Goal: Transaction & Acquisition: Purchase product/service

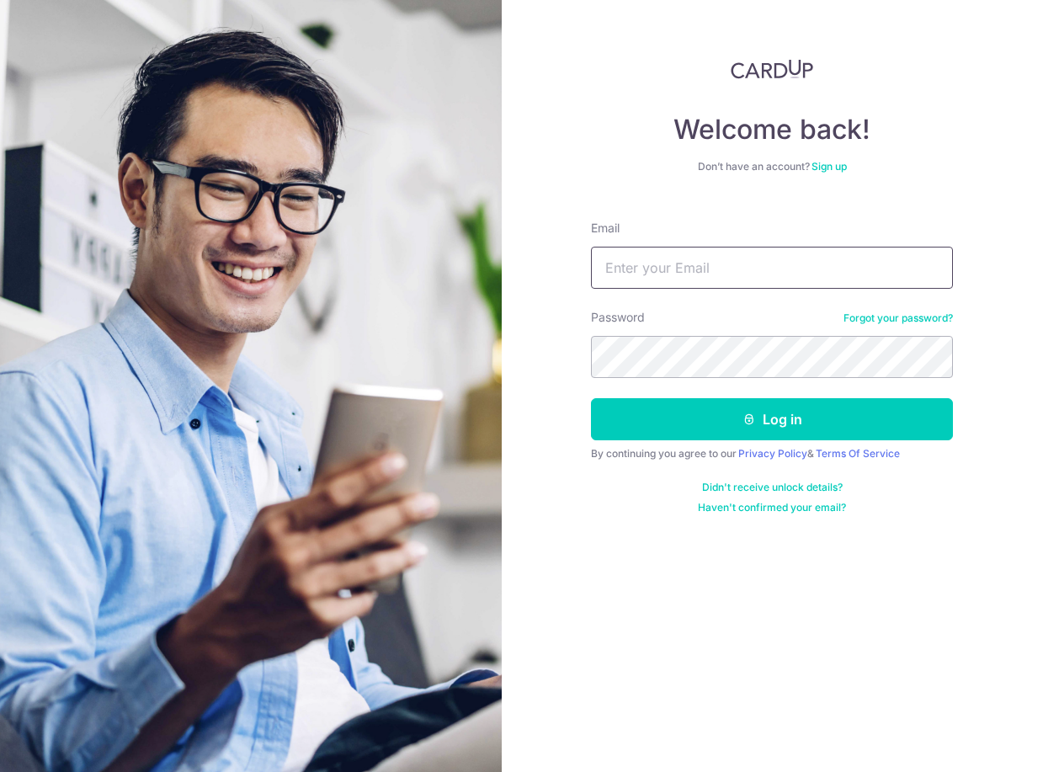
type input "[EMAIL_ADDRESS][DOMAIN_NAME]"
click at [772, 419] on button "Log in" at bounding box center [772, 419] width 362 height 42
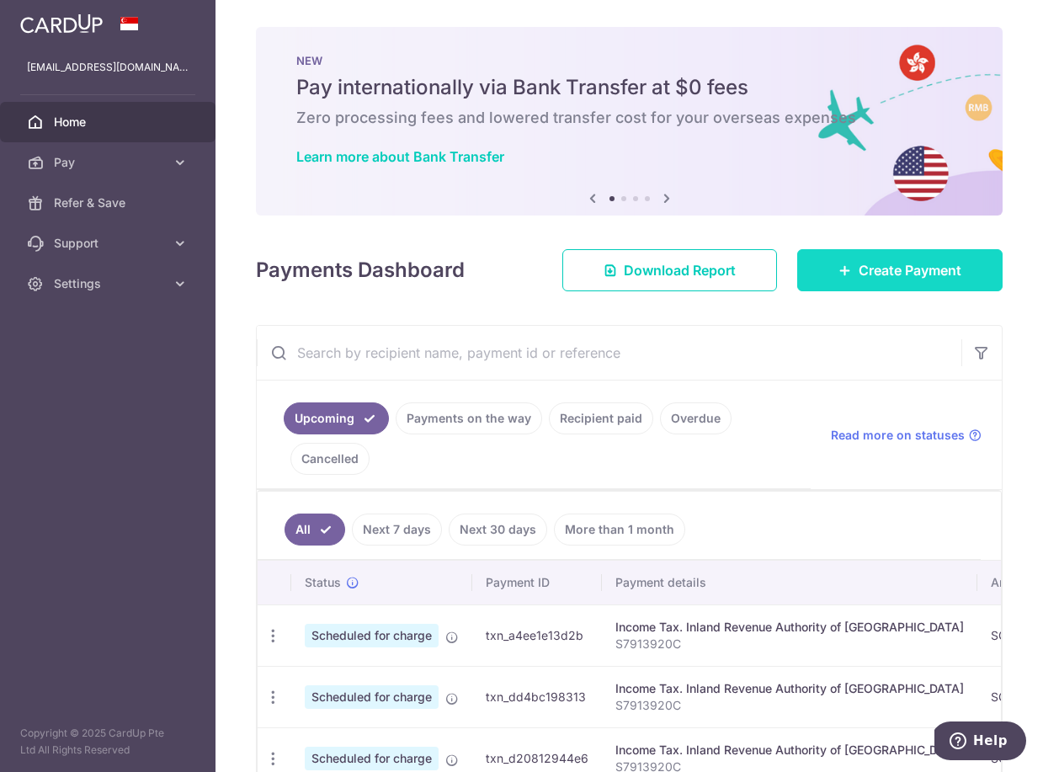
click at [870, 273] on span "Create Payment" at bounding box center [909, 270] width 103 height 20
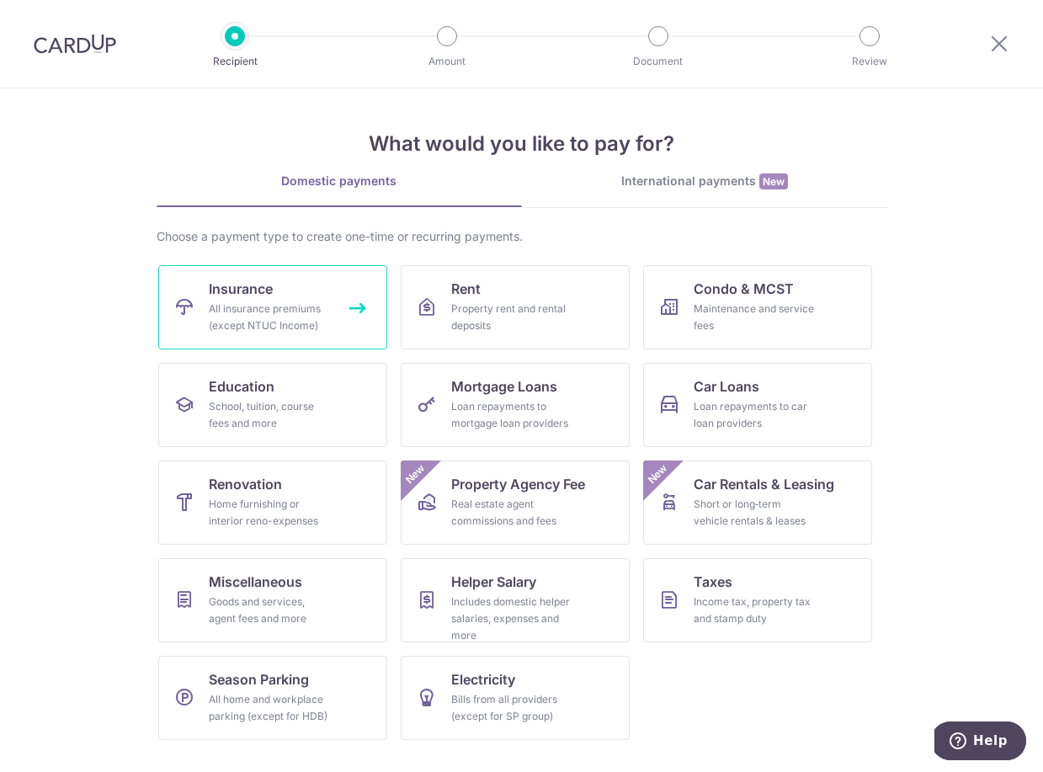
click at [309, 306] on div "All insurance premiums (except NTUC Income)" at bounding box center [269, 317] width 121 height 34
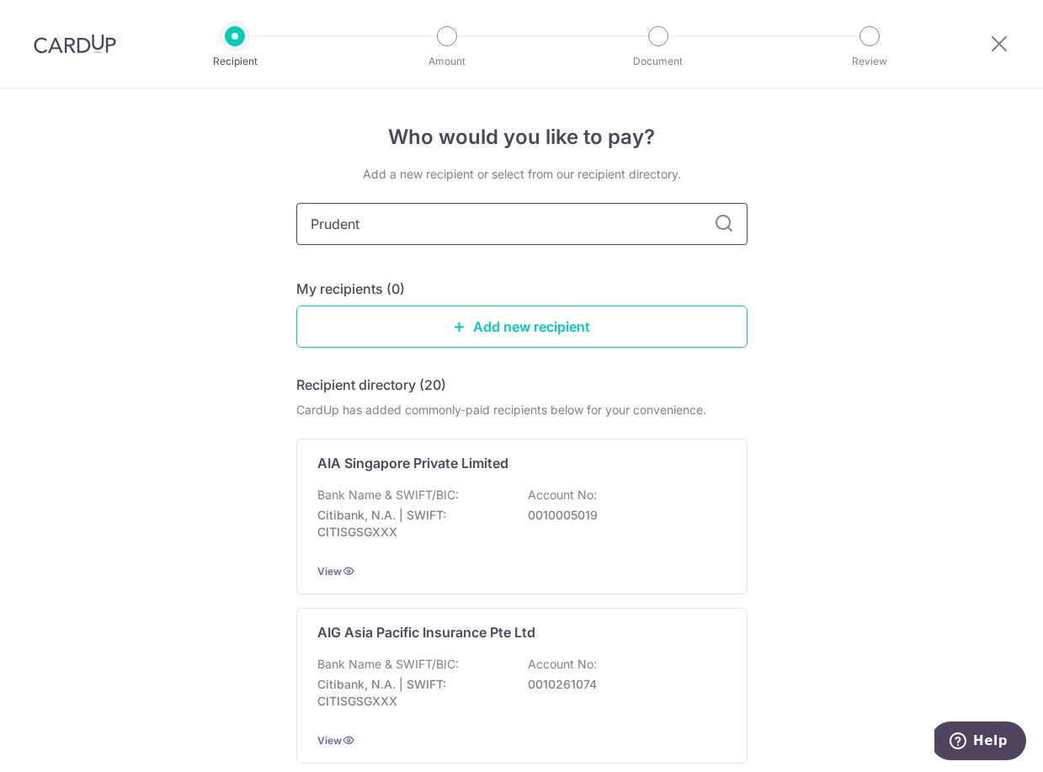
type input "Prudenti"
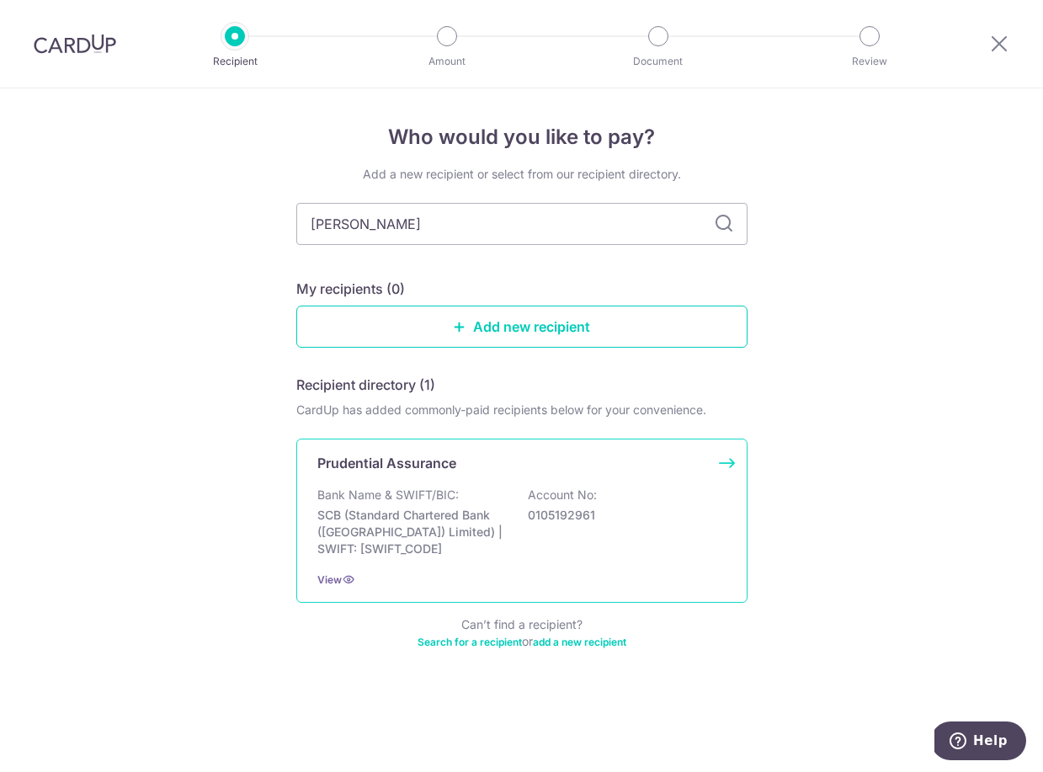
click at [399, 481] on div "Prudential Assurance Bank Name & SWIFT/BIC: SCB (Standard Chartered Bank (Singa…" at bounding box center [521, 520] width 451 height 164
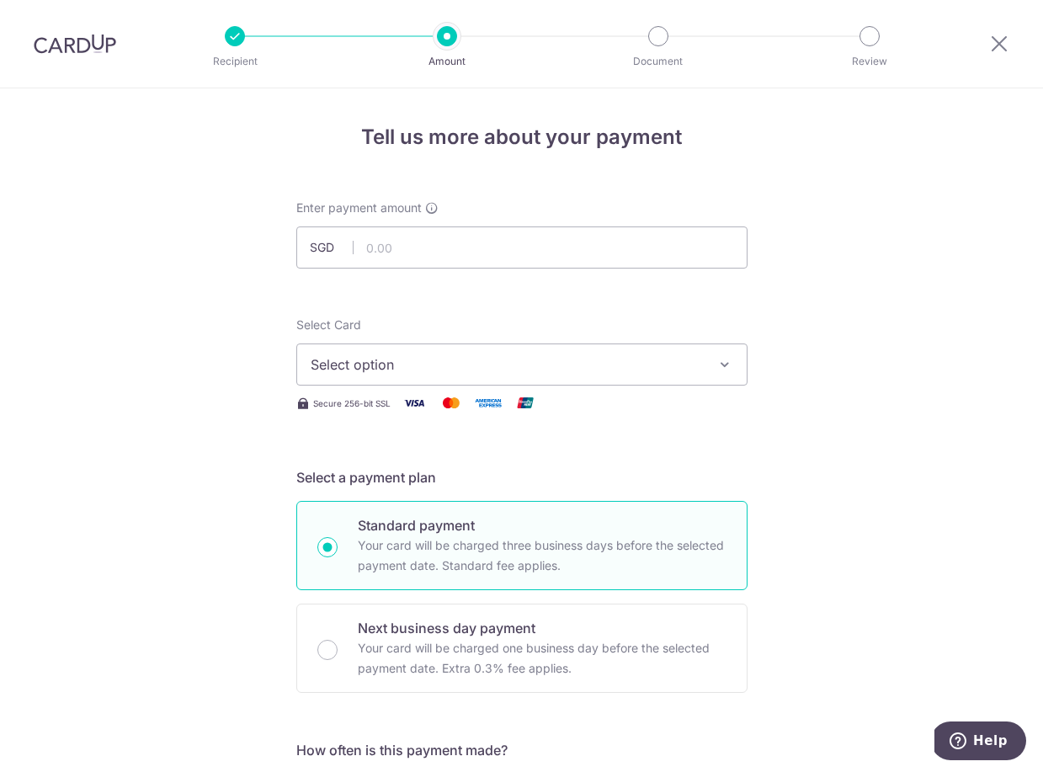
click at [491, 364] on span "Select option" at bounding box center [507, 364] width 392 height 20
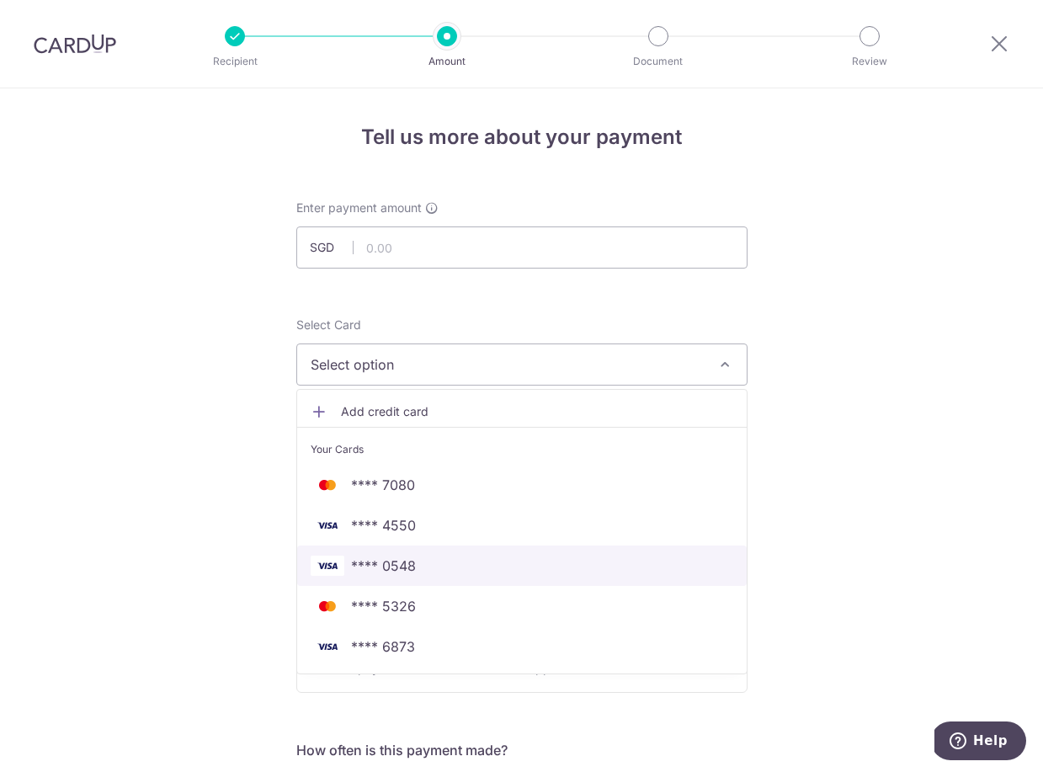
click at [426, 561] on span "**** 0548" at bounding box center [522, 565] width 422 height 20
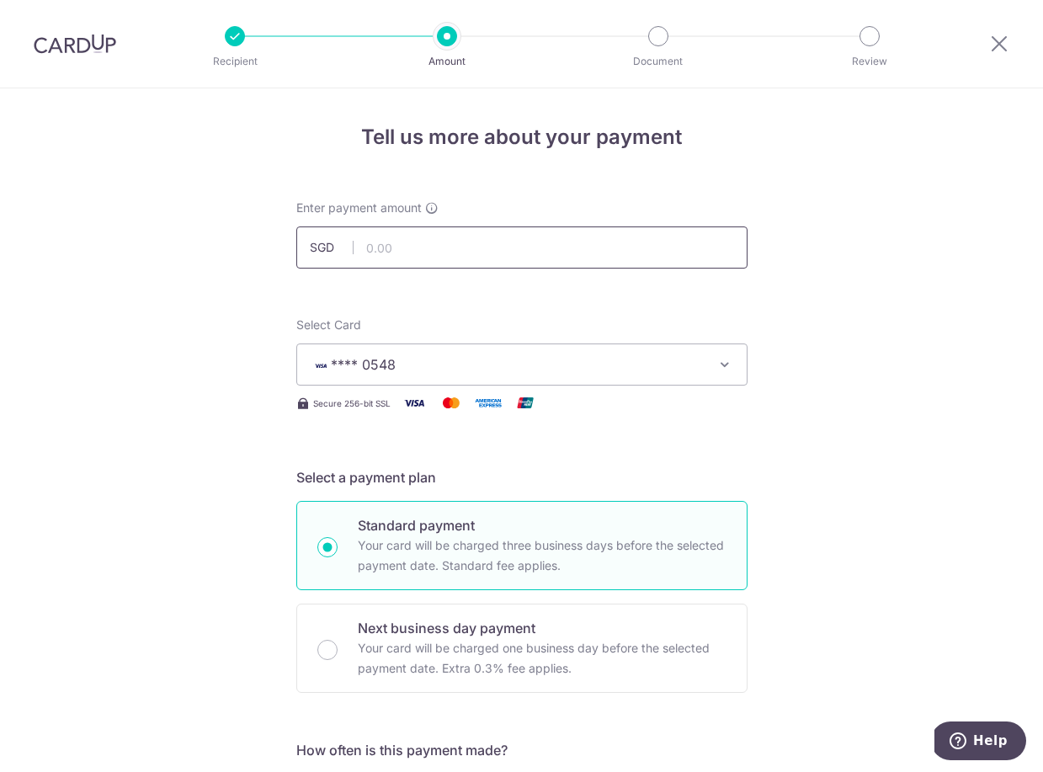
click at [431, 253] on input "text" at bounding box center [521, 247] width 451 height 42
type input "40,000.00"
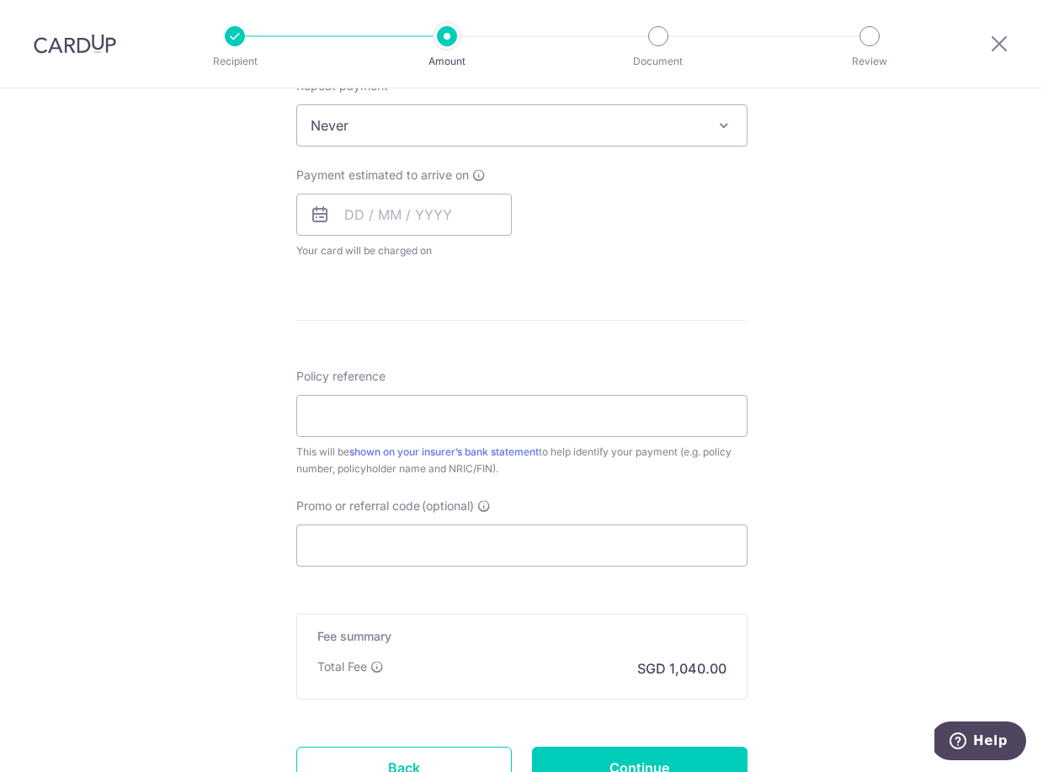
scroll to position [698, 0]
click at [340, 208] on input "text" at bounding box center [403, 213] width 215 height 42
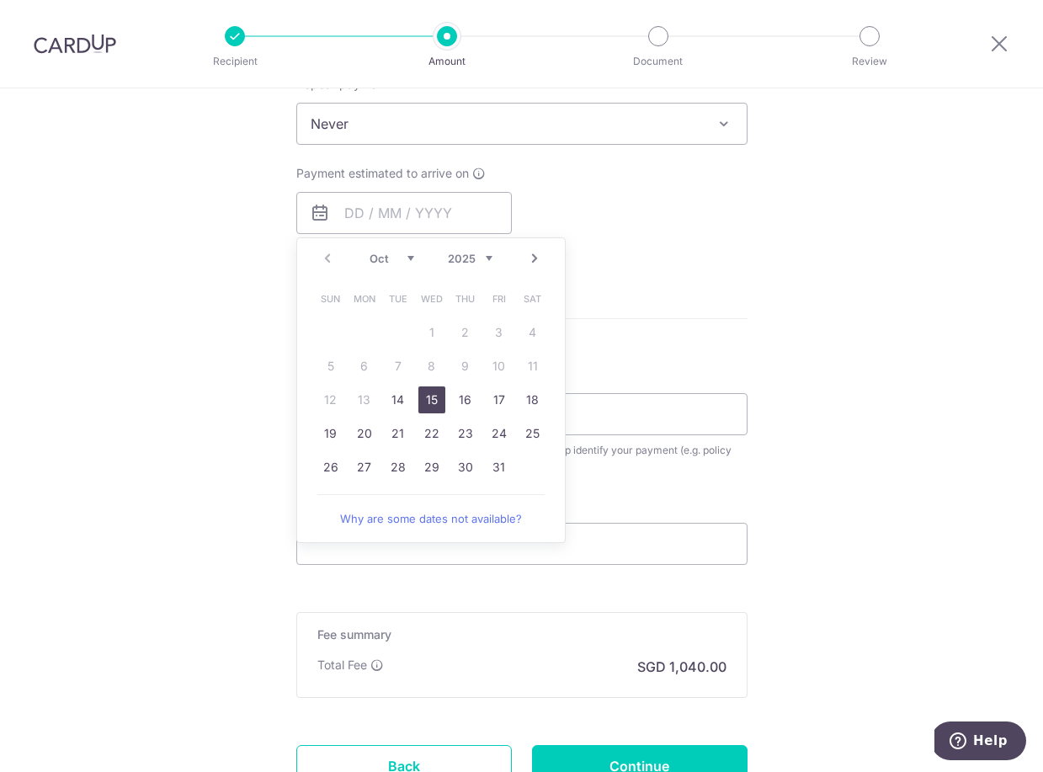
click at [438, 400] on link "15" at bounding box center [431, 399] width 27 height 27
type input "15/10/2025"
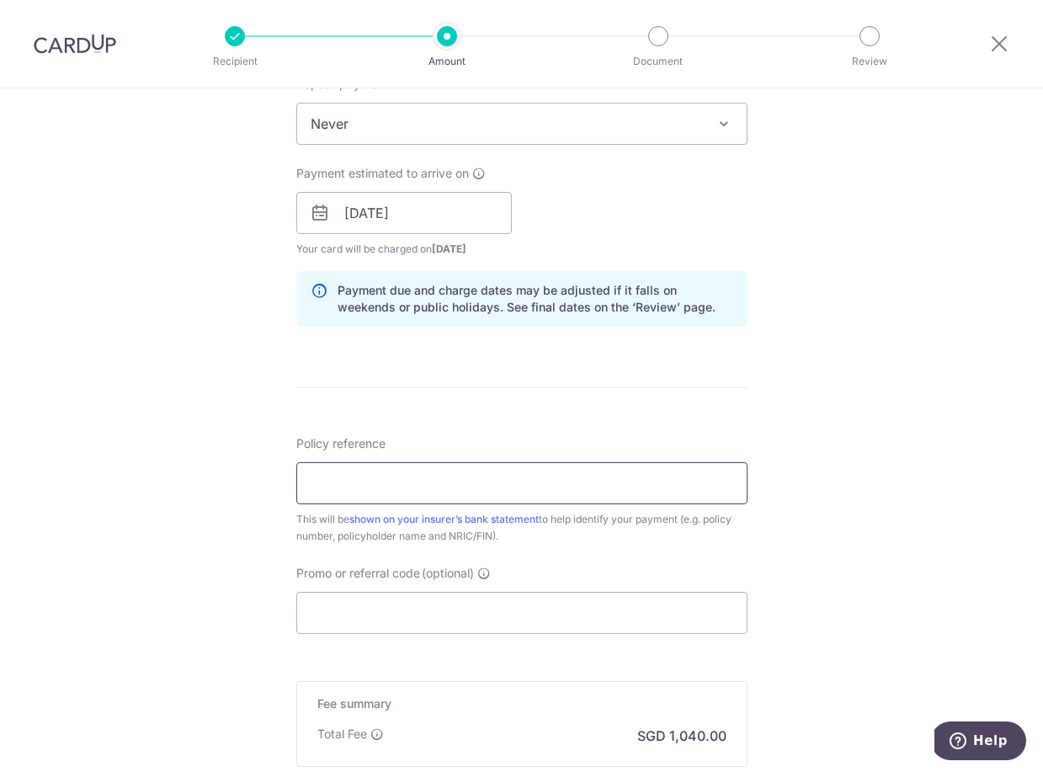
click at [370, 477] on input "Policy reference" at bounding box center [521, 483] width 451 height 42
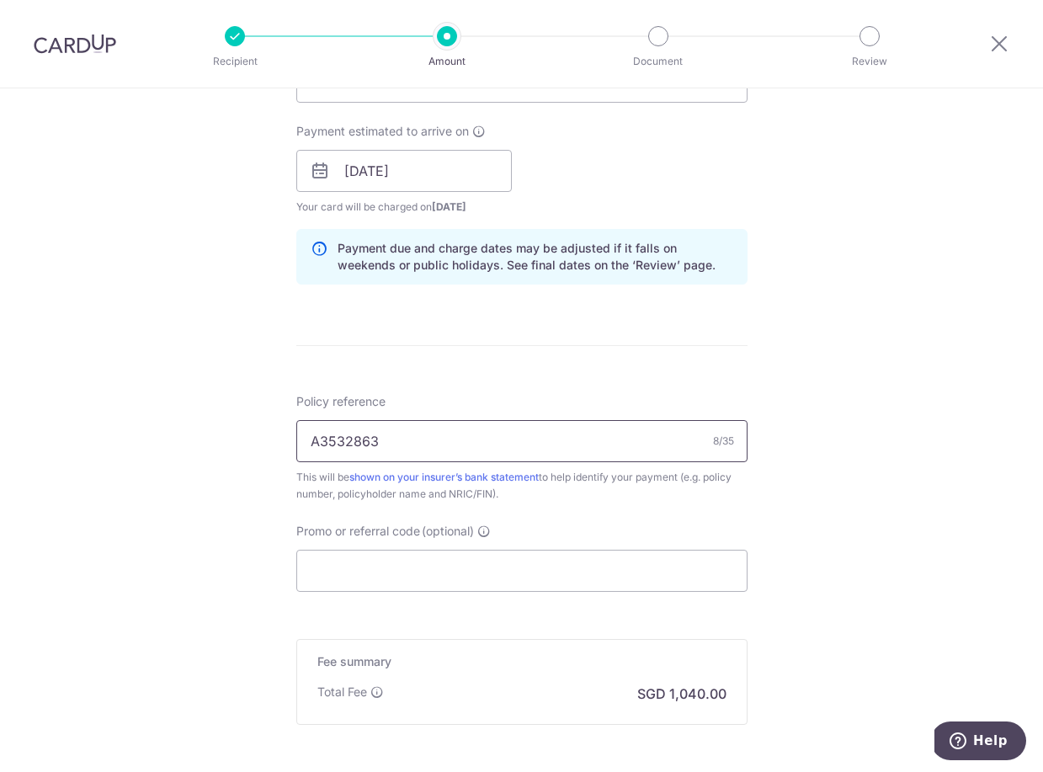
scroll to position [742, 0]
type input "A3532863"
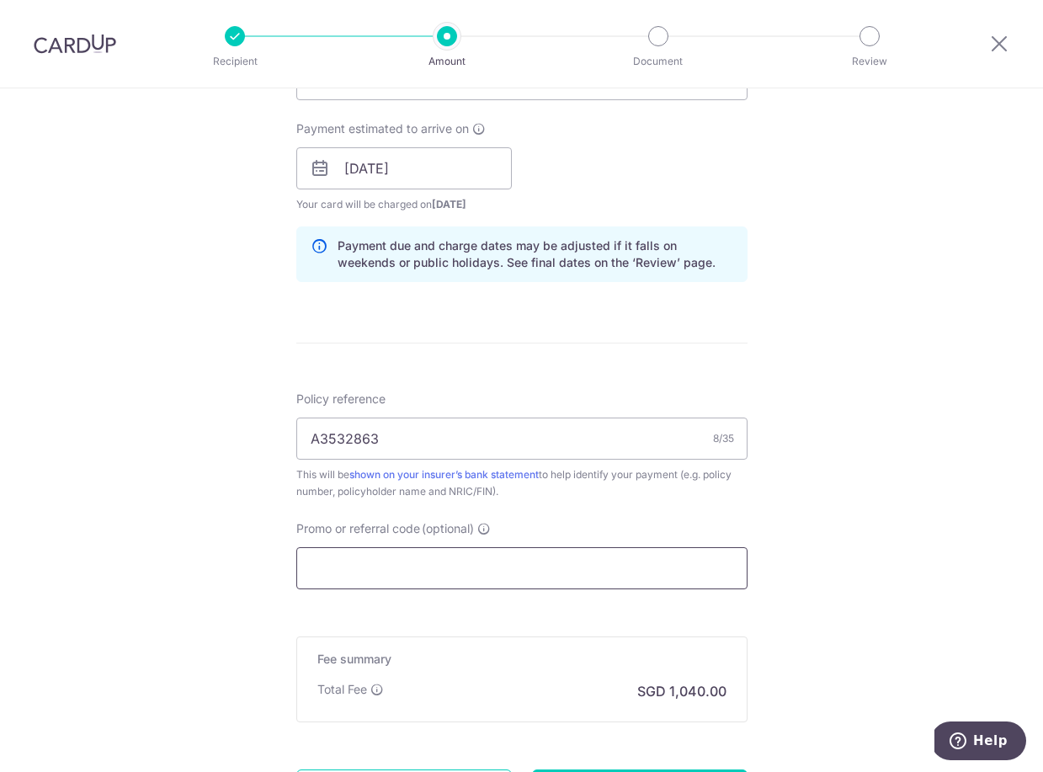
click at [612, 571] on input "Promo or referral code (optional)" at bounding box center [521, 568] width 451 height 42
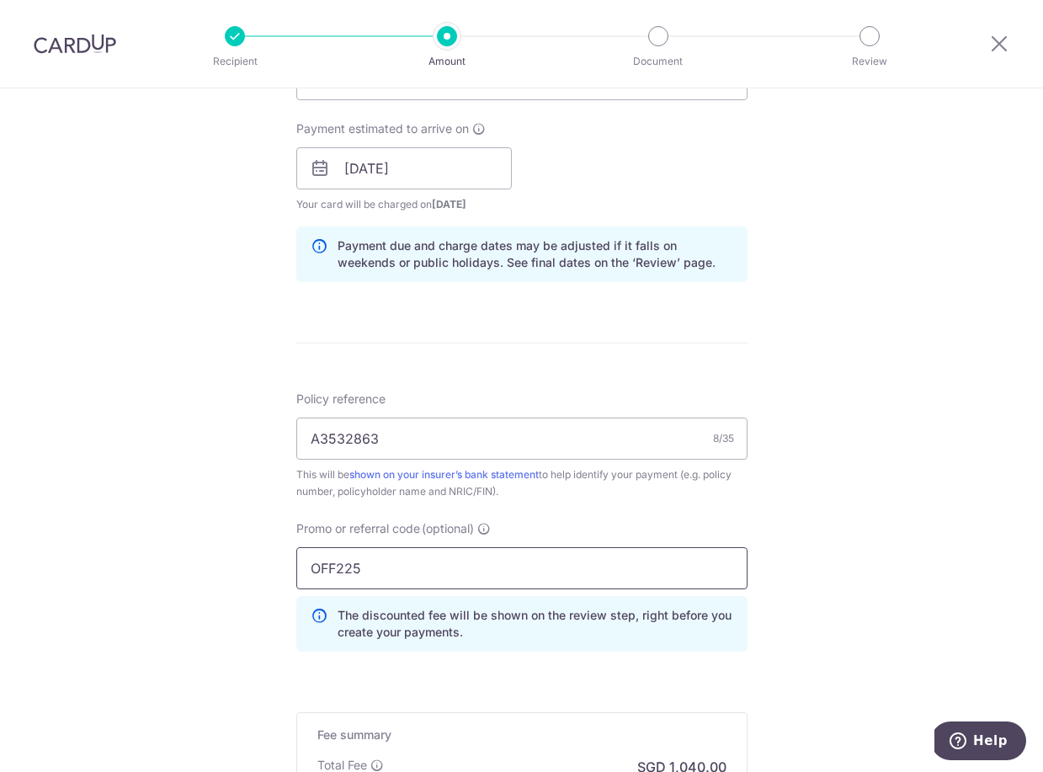
type input "OFF225"
click at [784, 518] on div "Tell us more about your payment Enter payment amount SGD 40,000.00 40000.00 Sel…" at bounding box center [521, 179] width 1043 height 1667
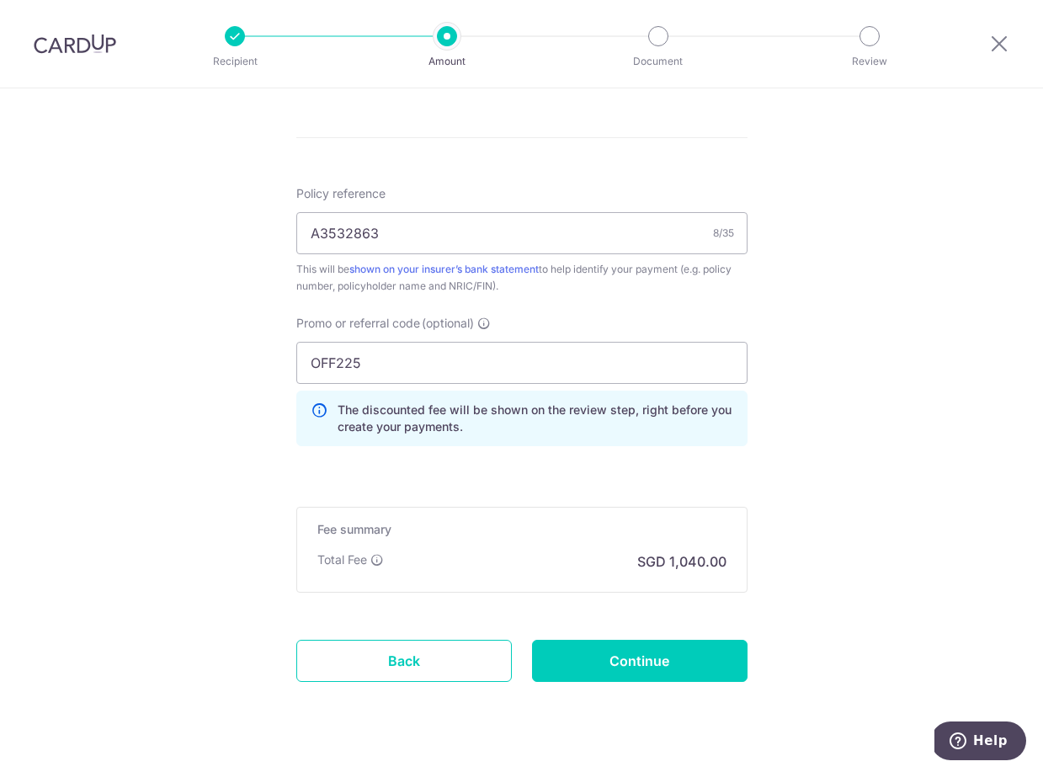
scroll to position [956, 0]
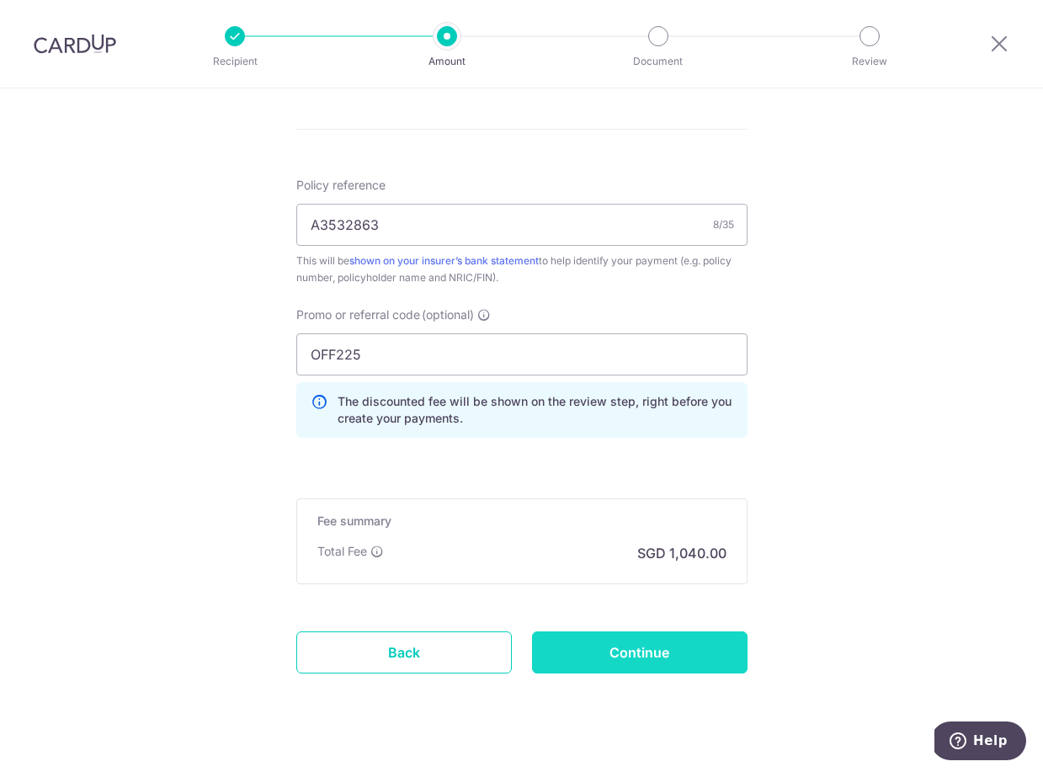
click at [623, 656] on input "Continue" at bounding box center [639, 652] width 215 height 42
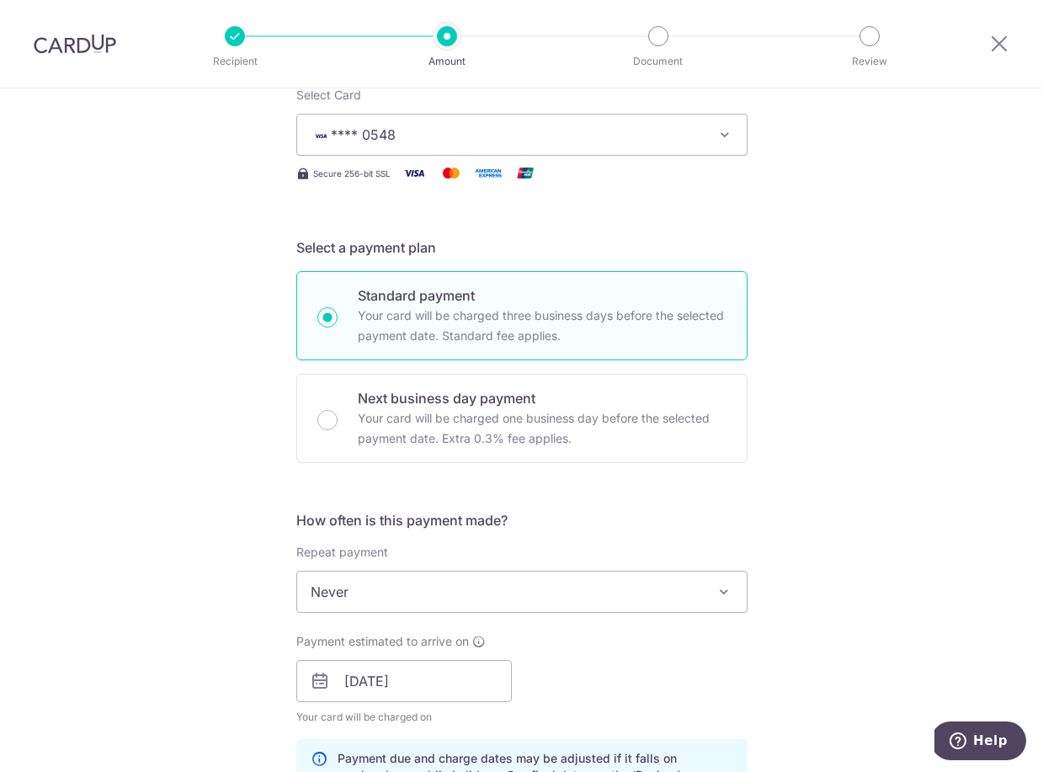
scroll to position [242, 0]
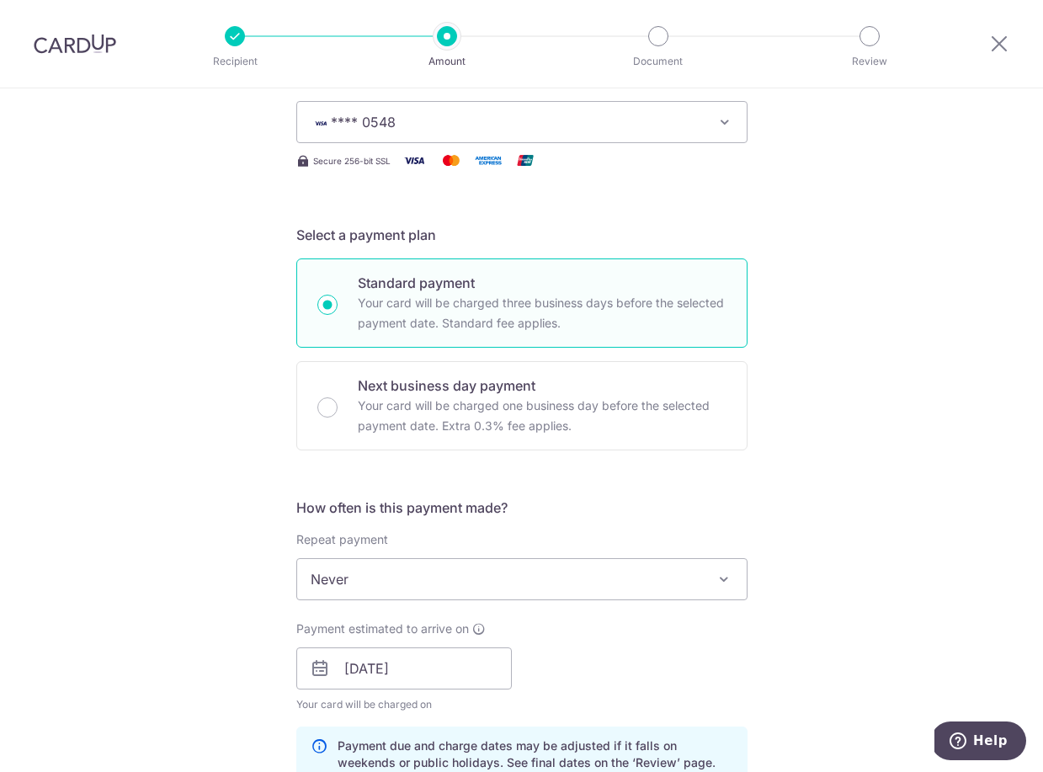
click at [322, 668] on icon at bounding box center [320, 668] width 20 height 20
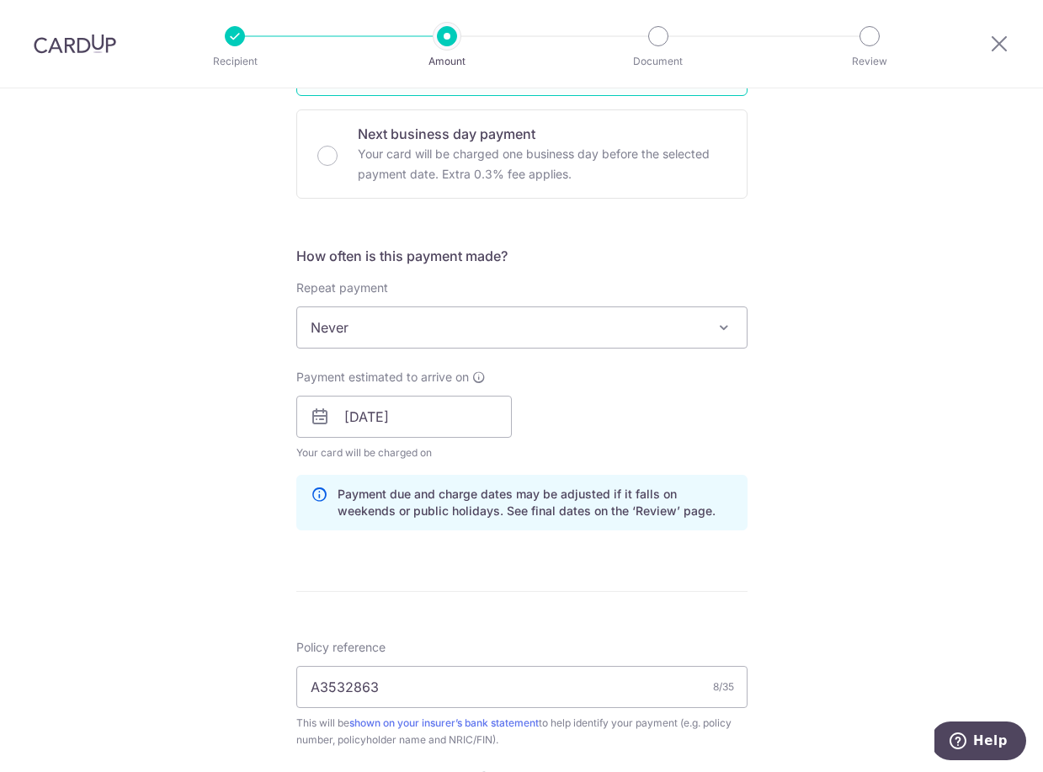
scroll to position [499, 0]
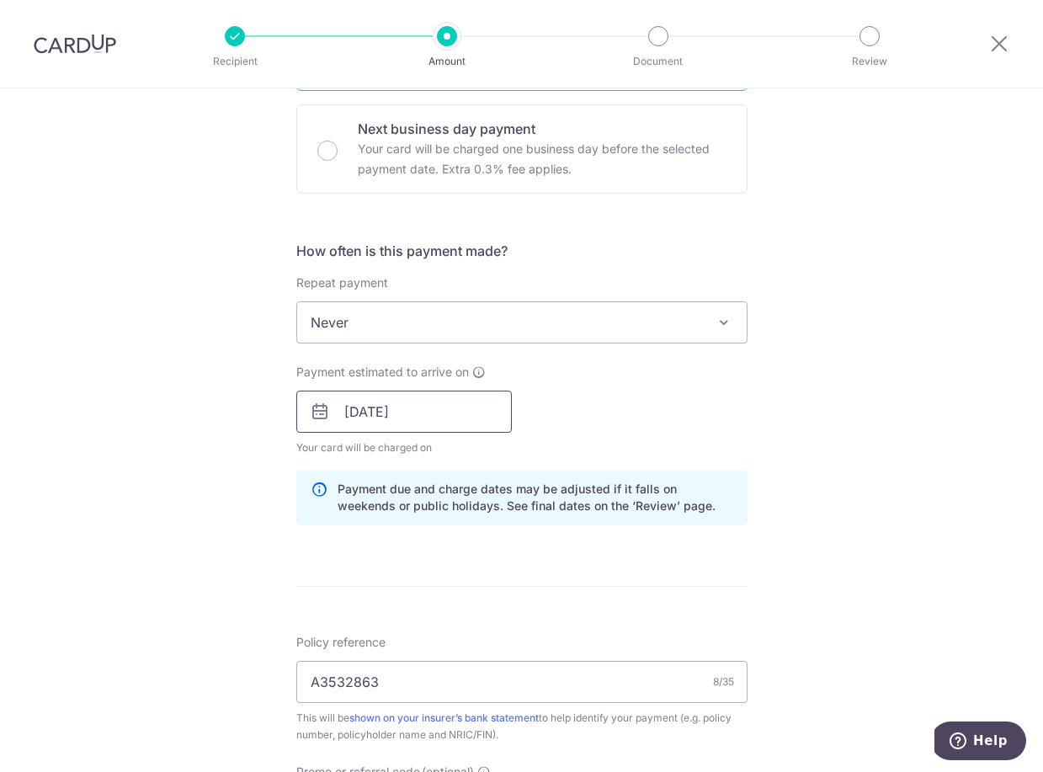
click at [371, 415] on input "15/10/2025" at bounding box center [403, 411] width 215 height 42
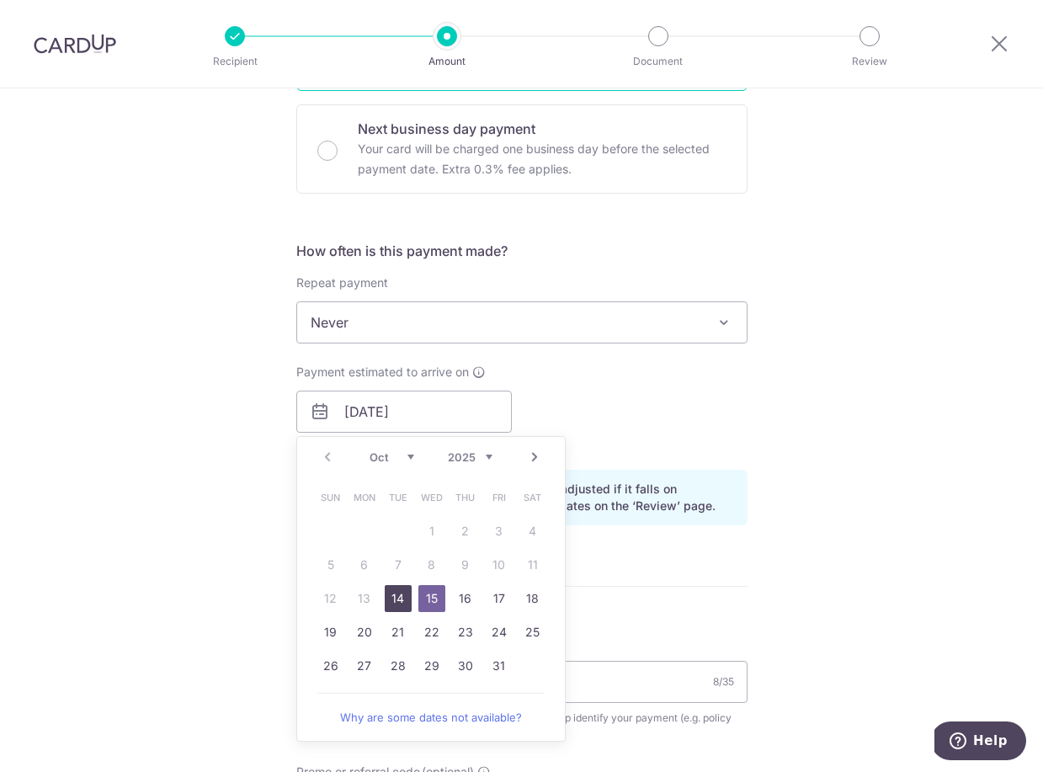
click at [396, 597] on link "14" at bounding box center [398, 598] width 27 height 27
type input "[DATE]"
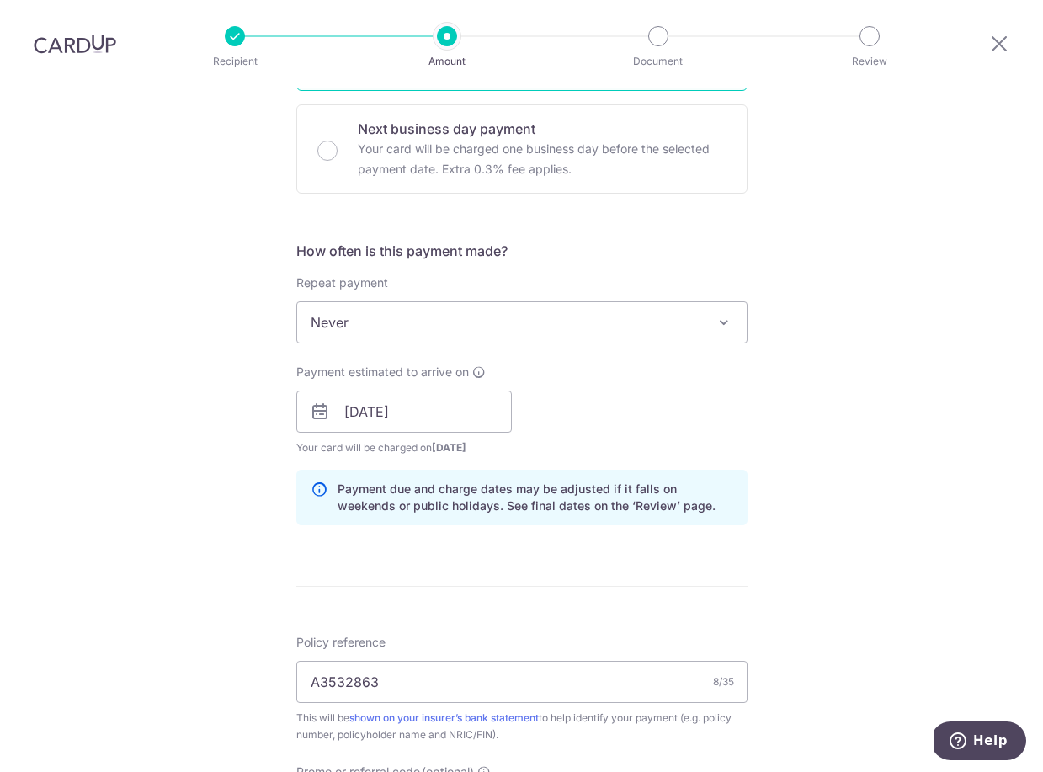
click at [619, 422] on div "Payment estimated to arrive on 14/10/2025 Prev Next Oct Nov Dec 2025 2026 2027 …" at bounding box center [521, 410] width 471 height 93
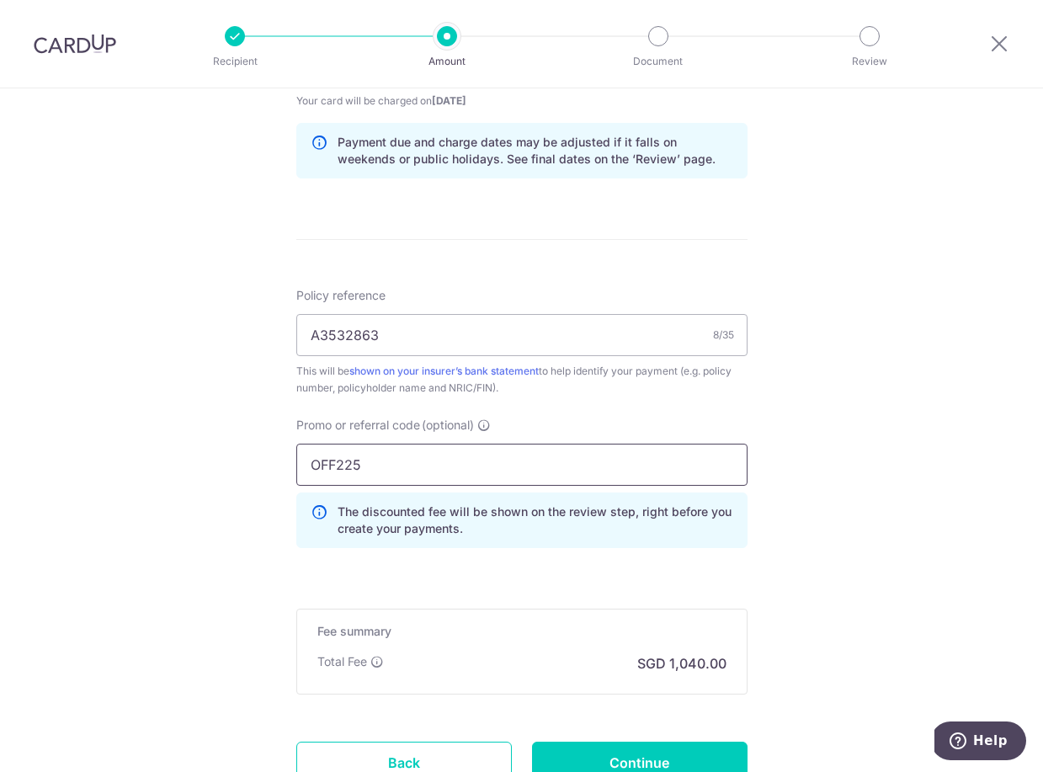
scroll to position [908, 0]
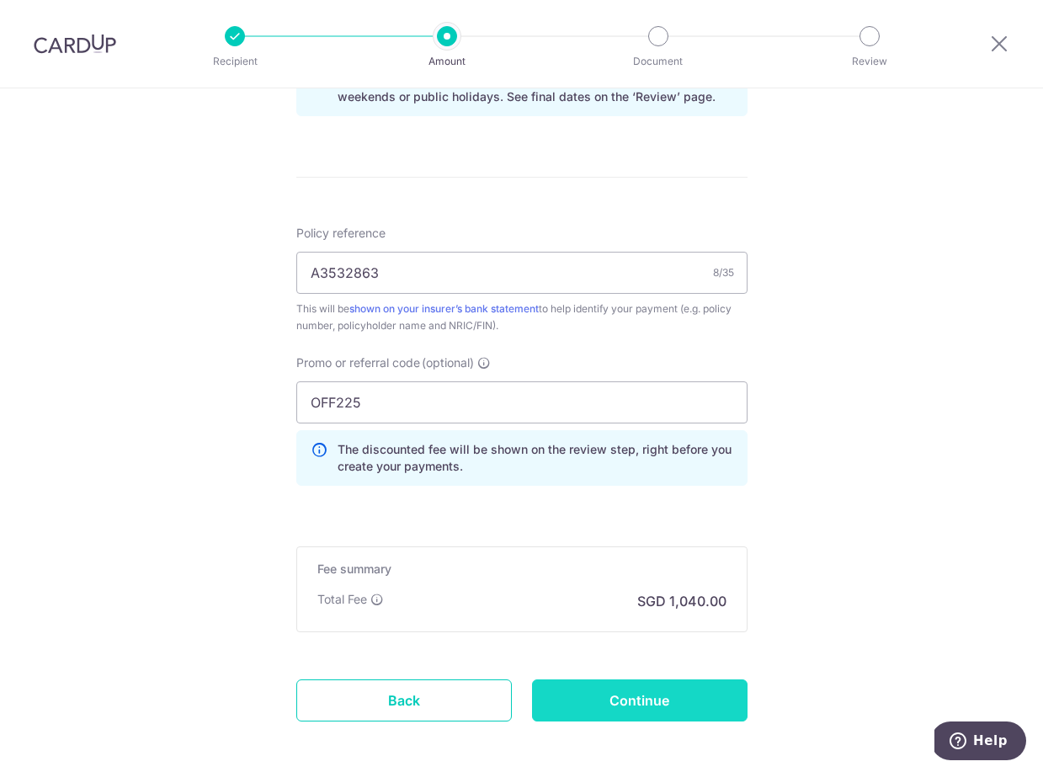
click at [640, 699] on input "Continue" at bounding box center [639, 700] width 215 height 42
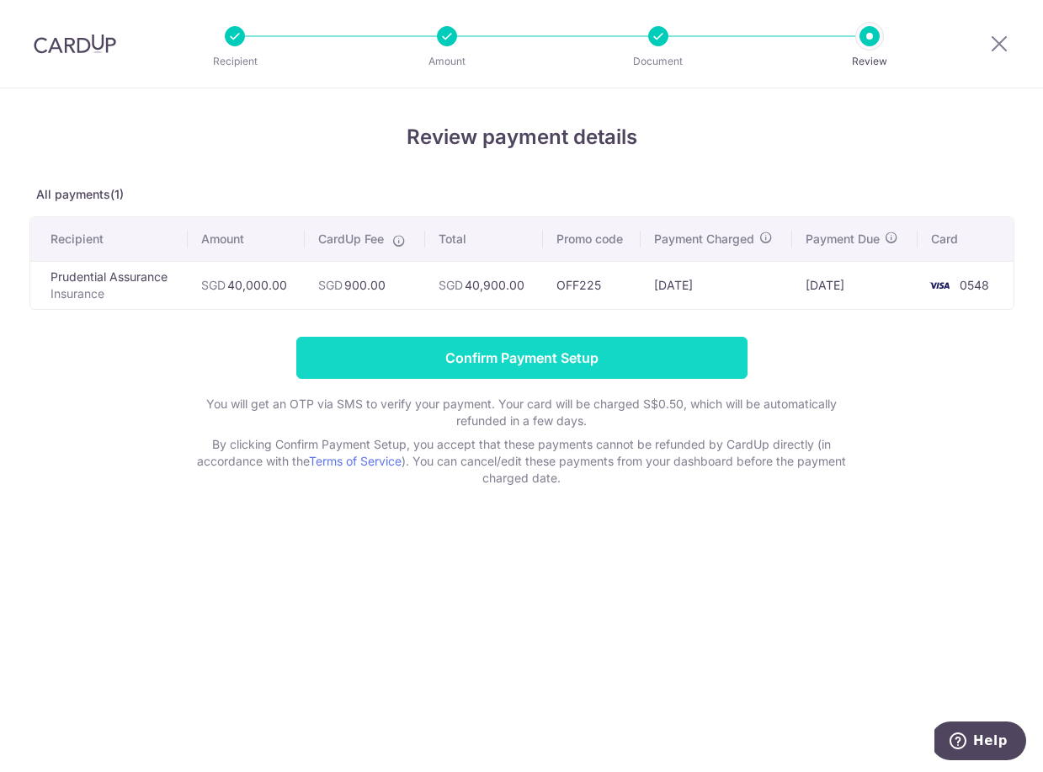
click at [532, 357] on input "Confirm Payment Setup" at bounding box center [521, 358] width 451 height 42
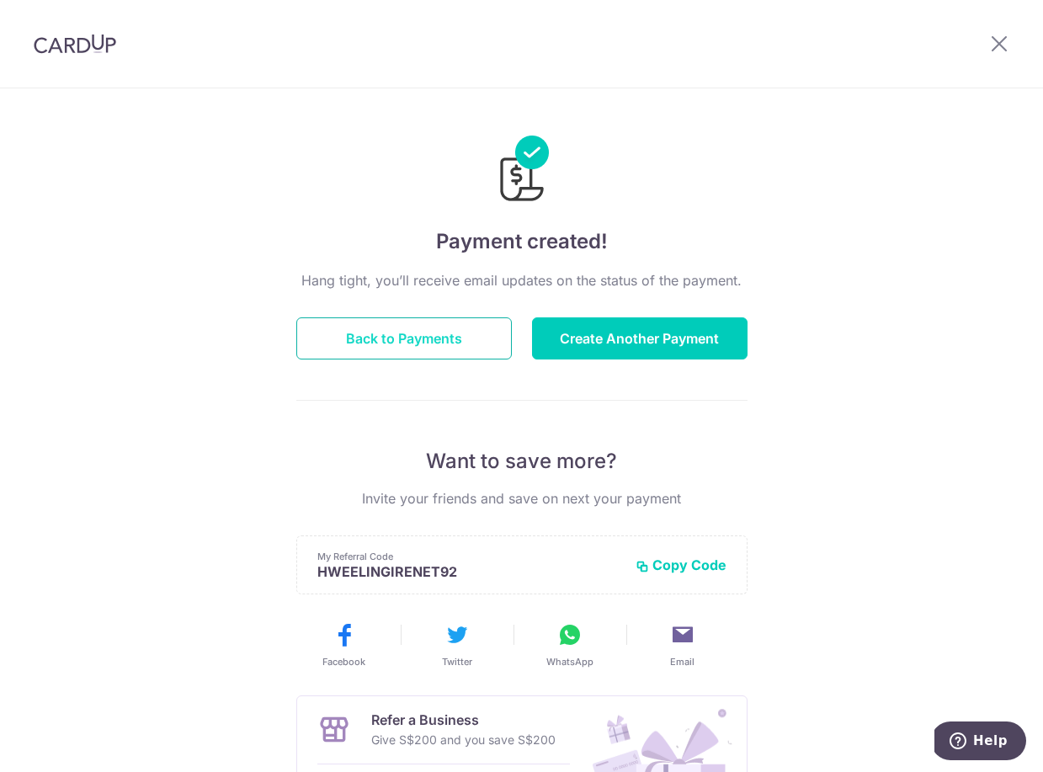
click at [442, 345] on button "Back to Payments" at bounding box center [403, 338] width 215 height 42
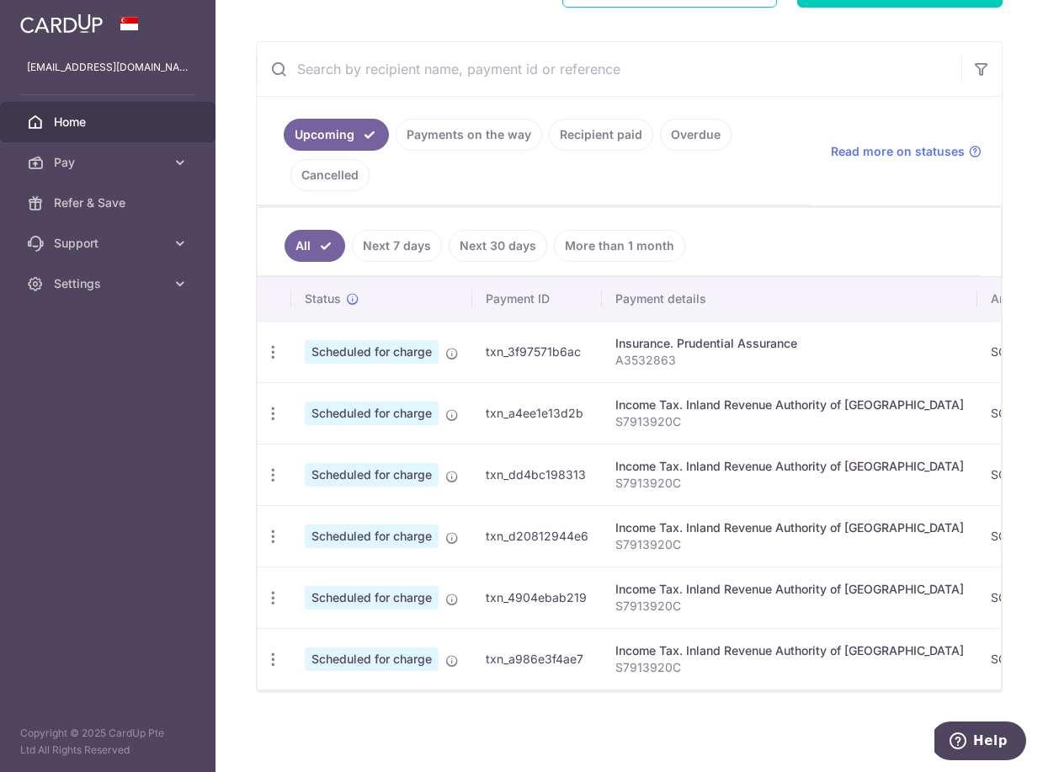
scroll to position [284, 0]
